Goal: Use online tool/utility

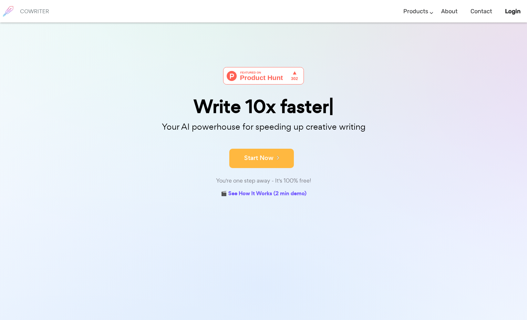
click at [241, 160] on button "Start Now" at bounding box center [261, 158] width 65 height 19
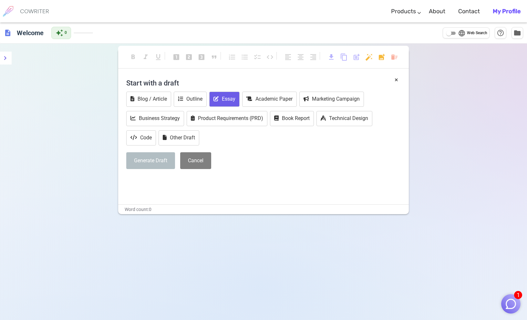
click at [226, 96] on button "Essay" at bounding box center [224, 99] width 30 height 15
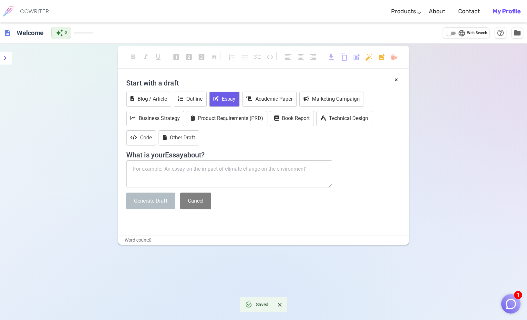
click at [185, 164] on textarea at bounding box center [229, 173] width 206 height 27
